Goal: Transaction & Acquisition: Subscribe to service/newsletter

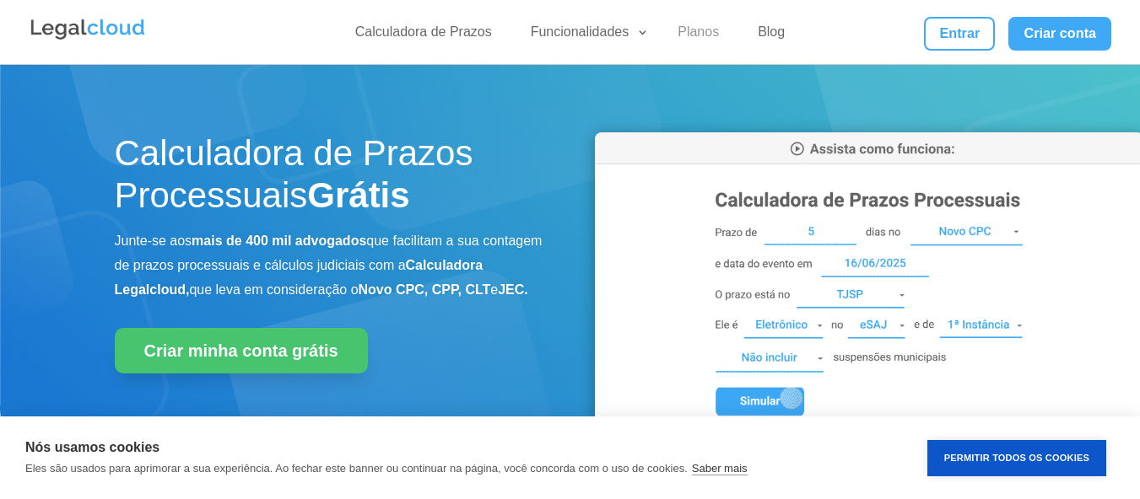
click at [697, 39] on link "Planos" at bounding box center [698, 36] width 62 height 24
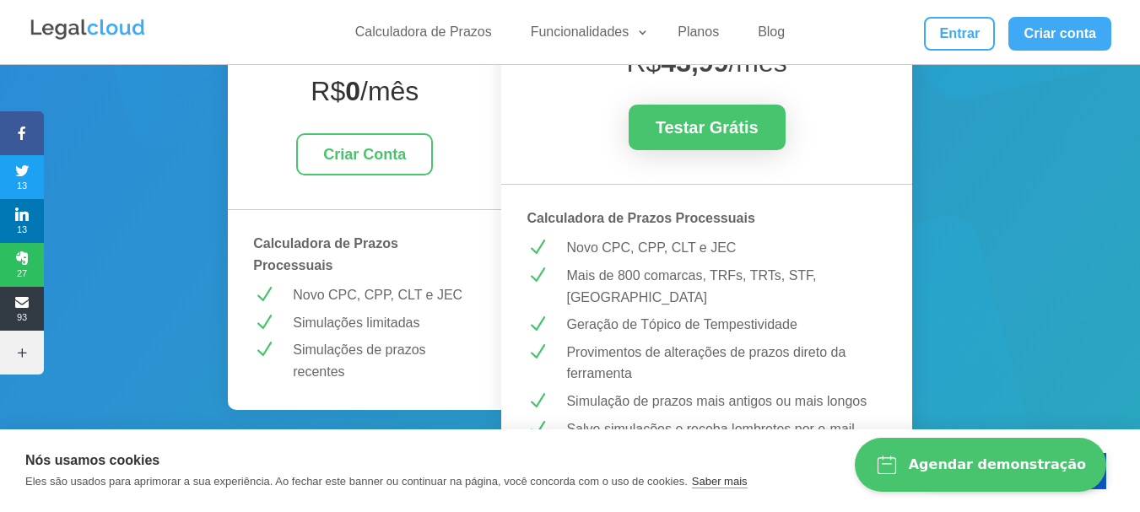
click at [1104, 485] on button "Permitir Todos os Cookies" at bounding box center [1016, 471] width 179 height 36
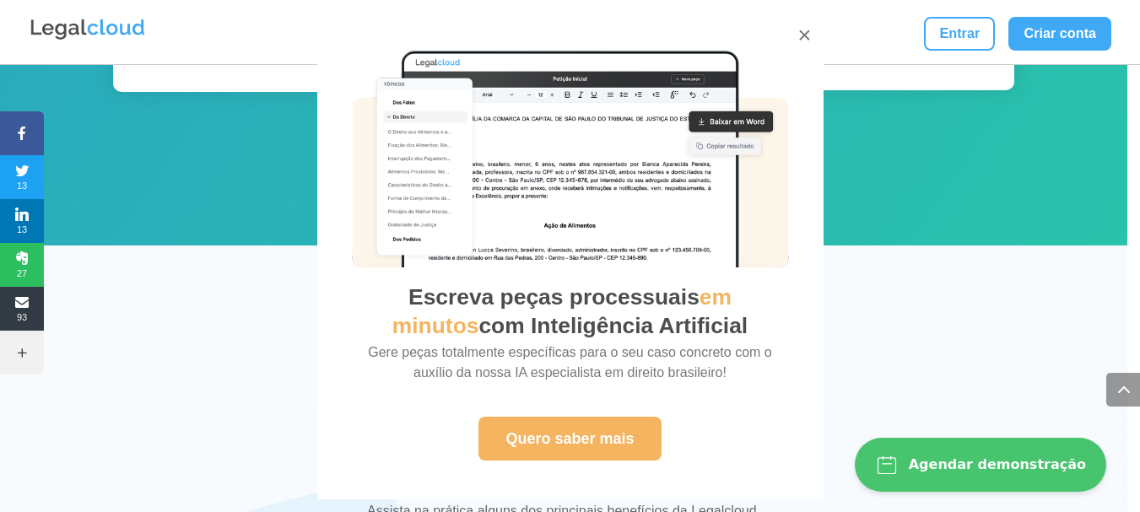
scroll to position [2531, 0]
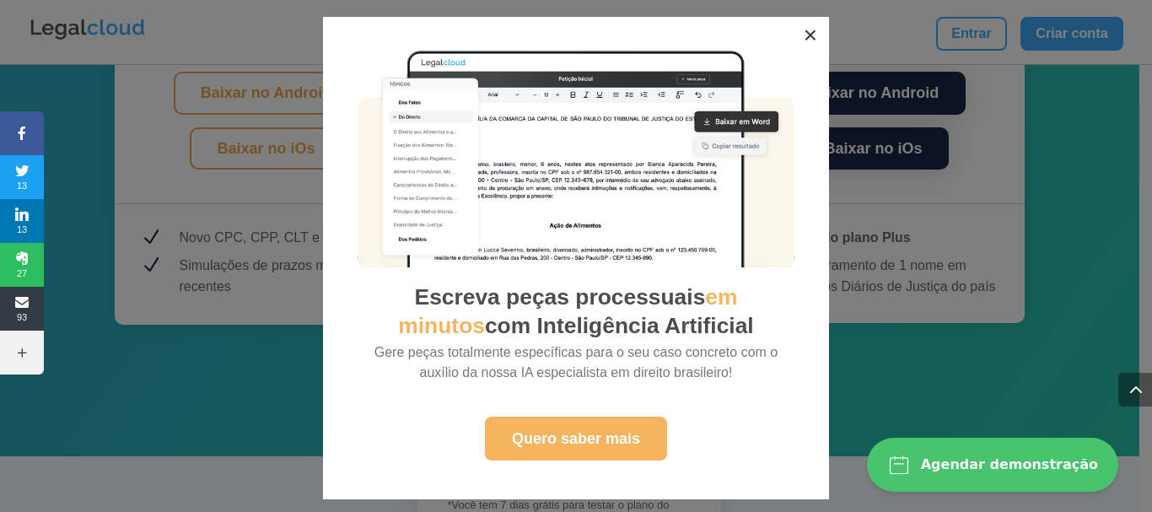
click at [806, 36] on button "×" at bounding box center [810, 35] width 37 height 37
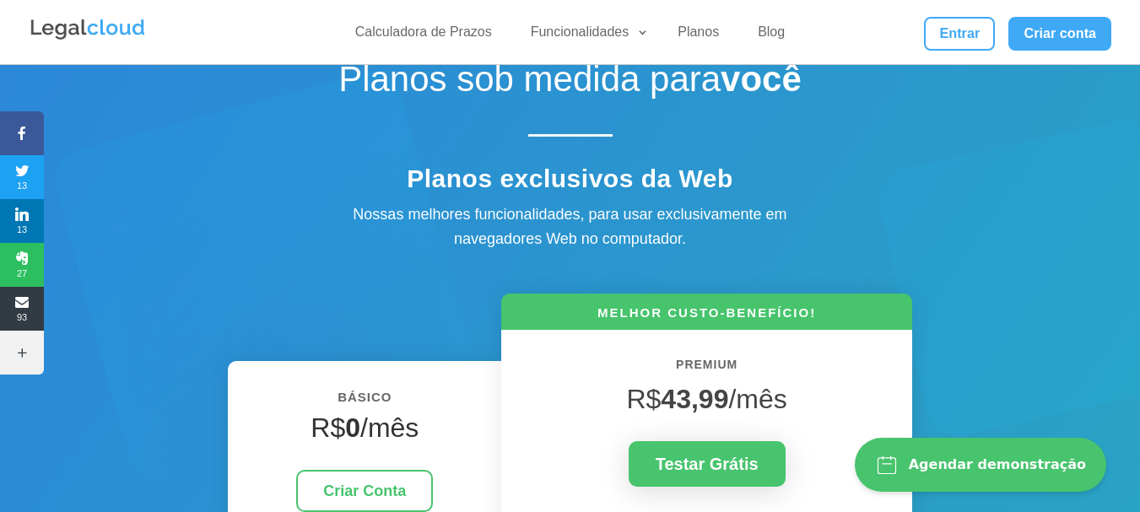
scroll to position [0, 0]
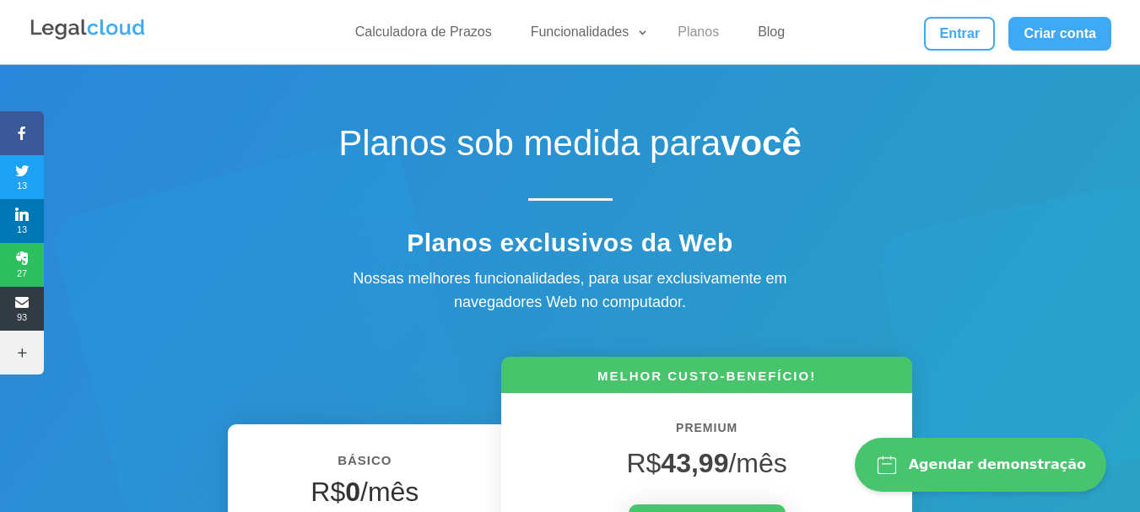
click at [709, 30] on link "Planos" at bounding box center [698, 36] width 62 height 24
click at [920, 212] on div "Planos sob medida para você" at bounding box center [570, 169] width 911 height 95
click at [706, 32] on link "Planos" at bounding box center [698, 36] width 62 height 24
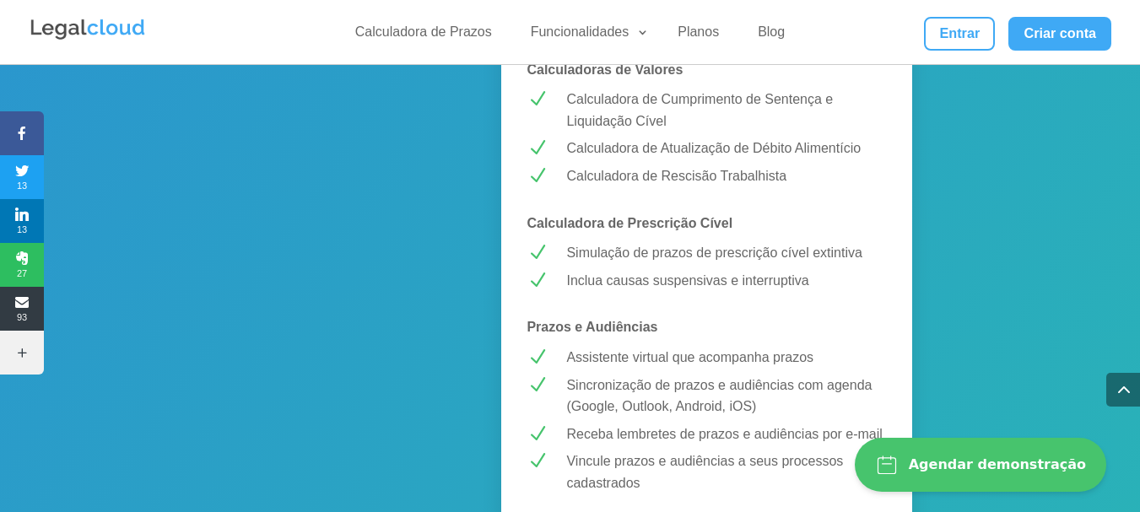
scroll to position [1181, 0]
